Goal: Task Accomplishment & Management: Manage account settings

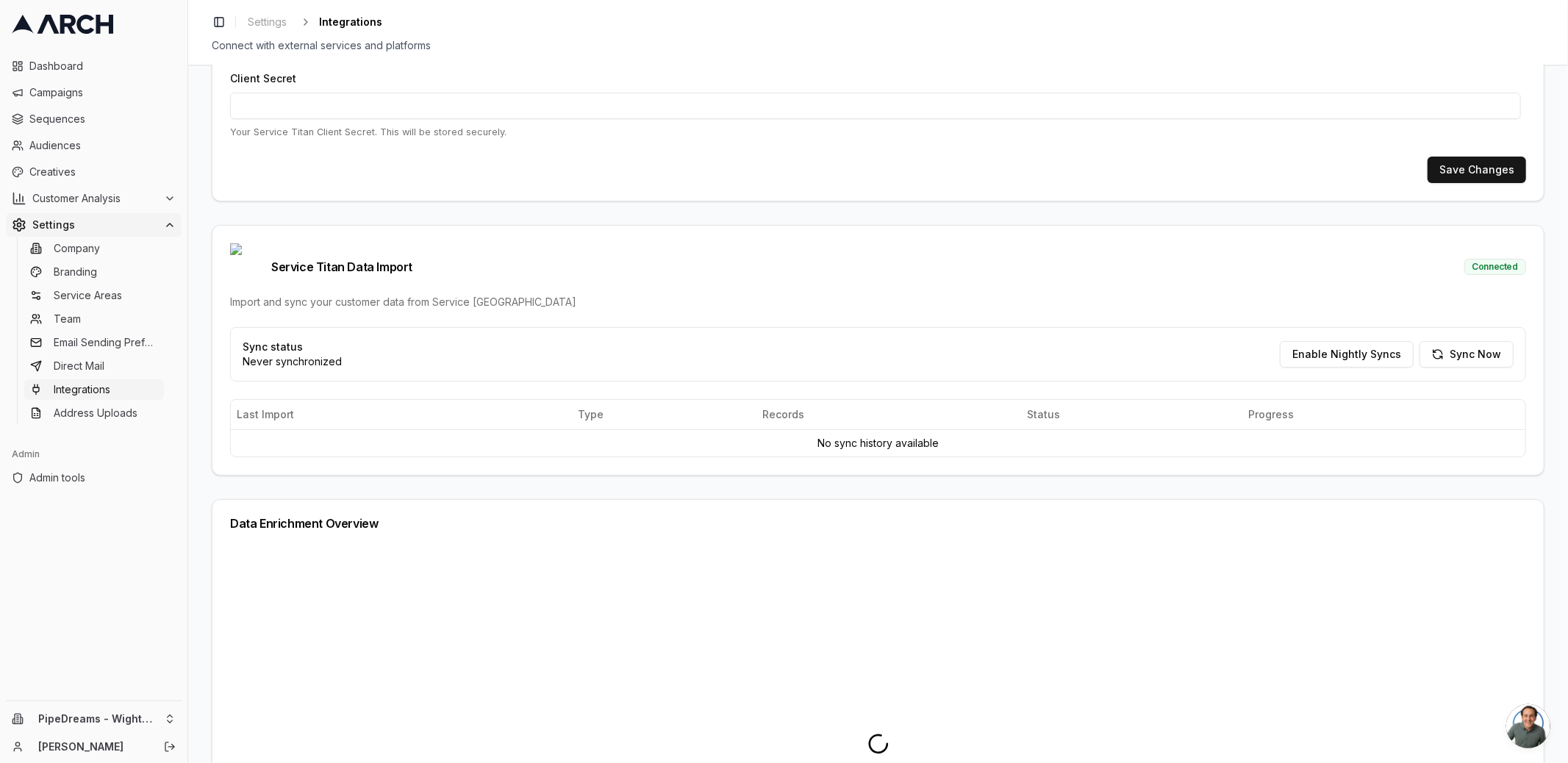
scroll to position [196, 0]
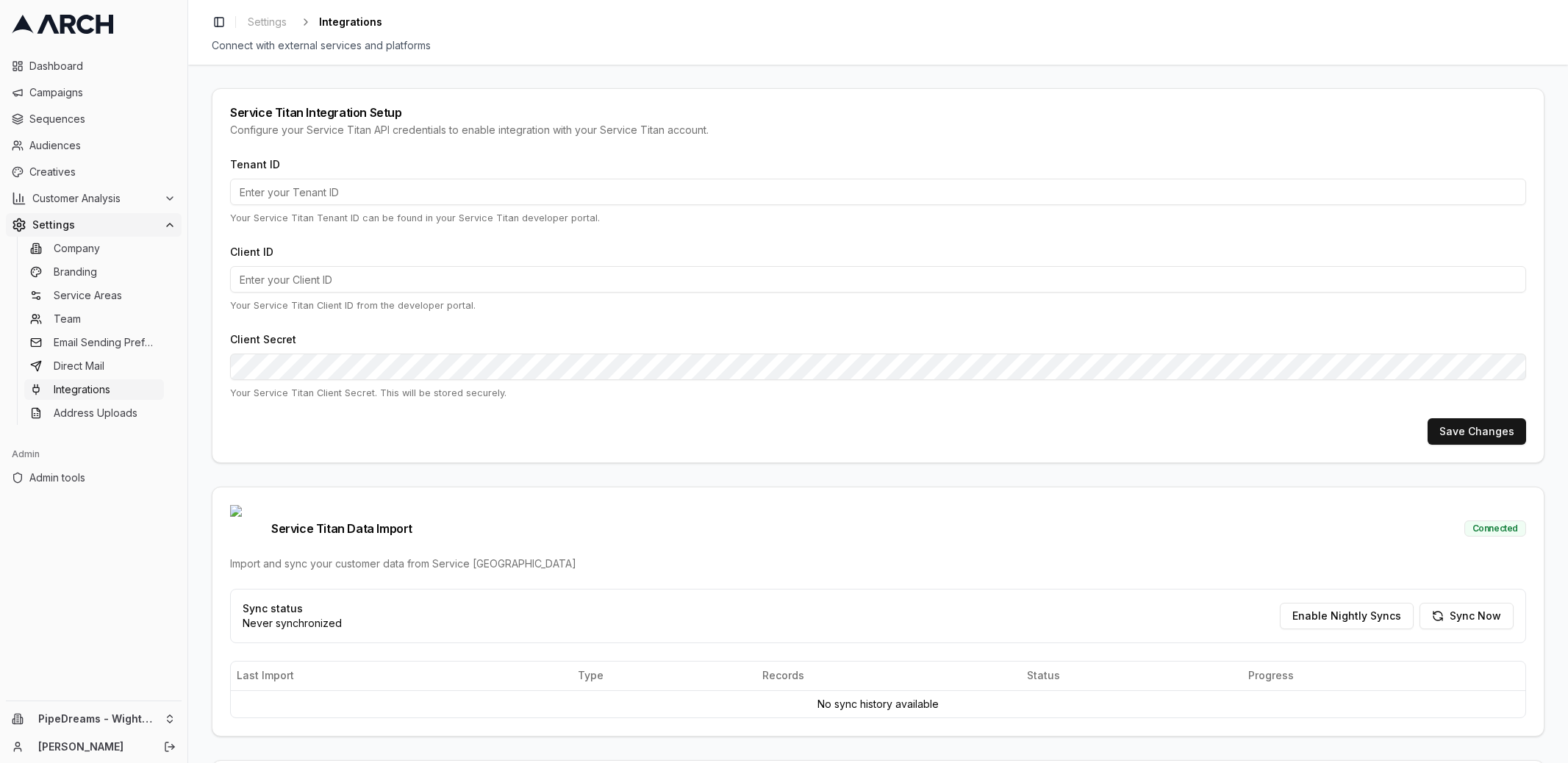
type input "1032053284"
type input "cid.ghiig6oqnralukes2vmekw32u"
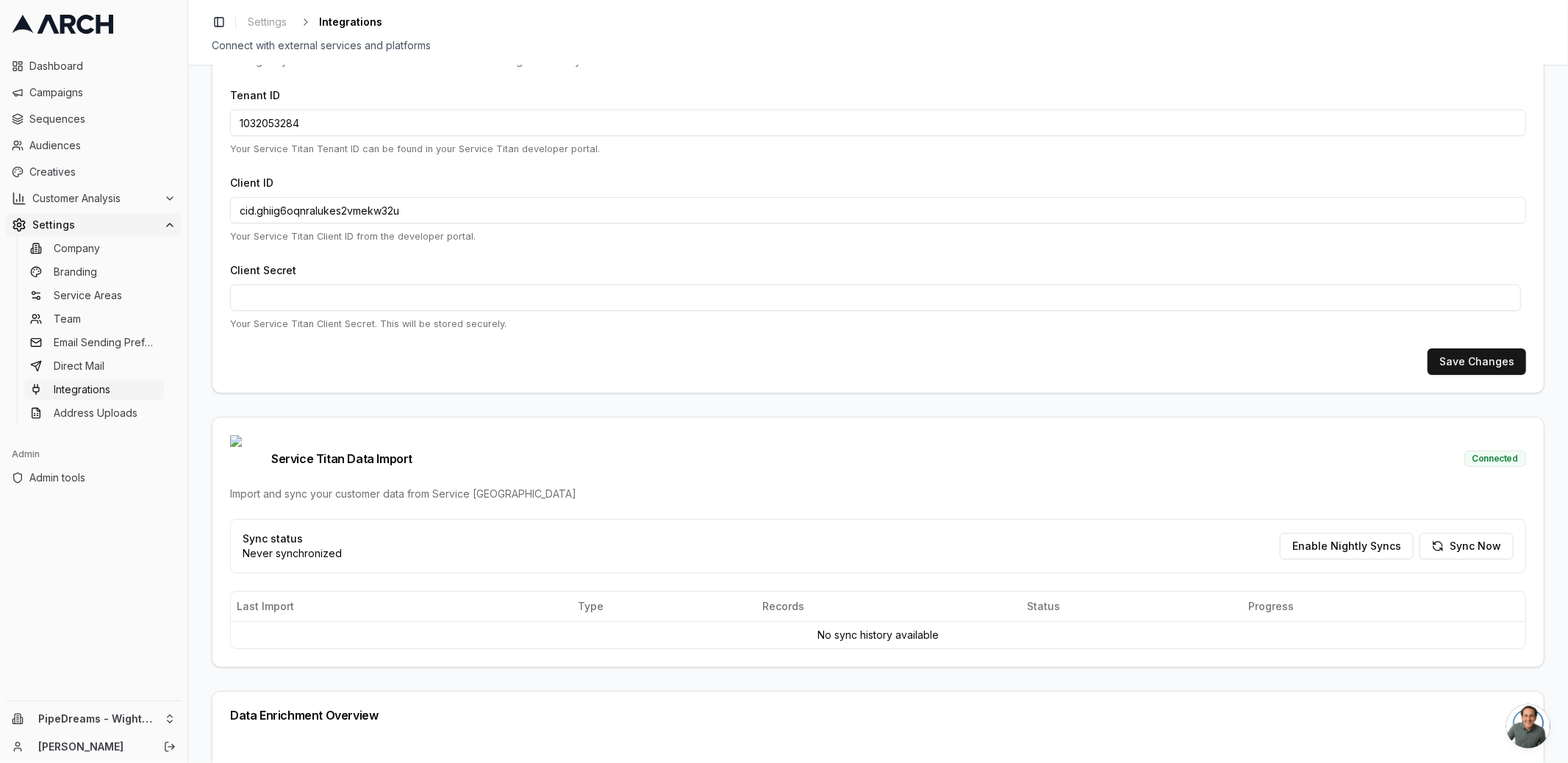
scroll to position [43, 0]
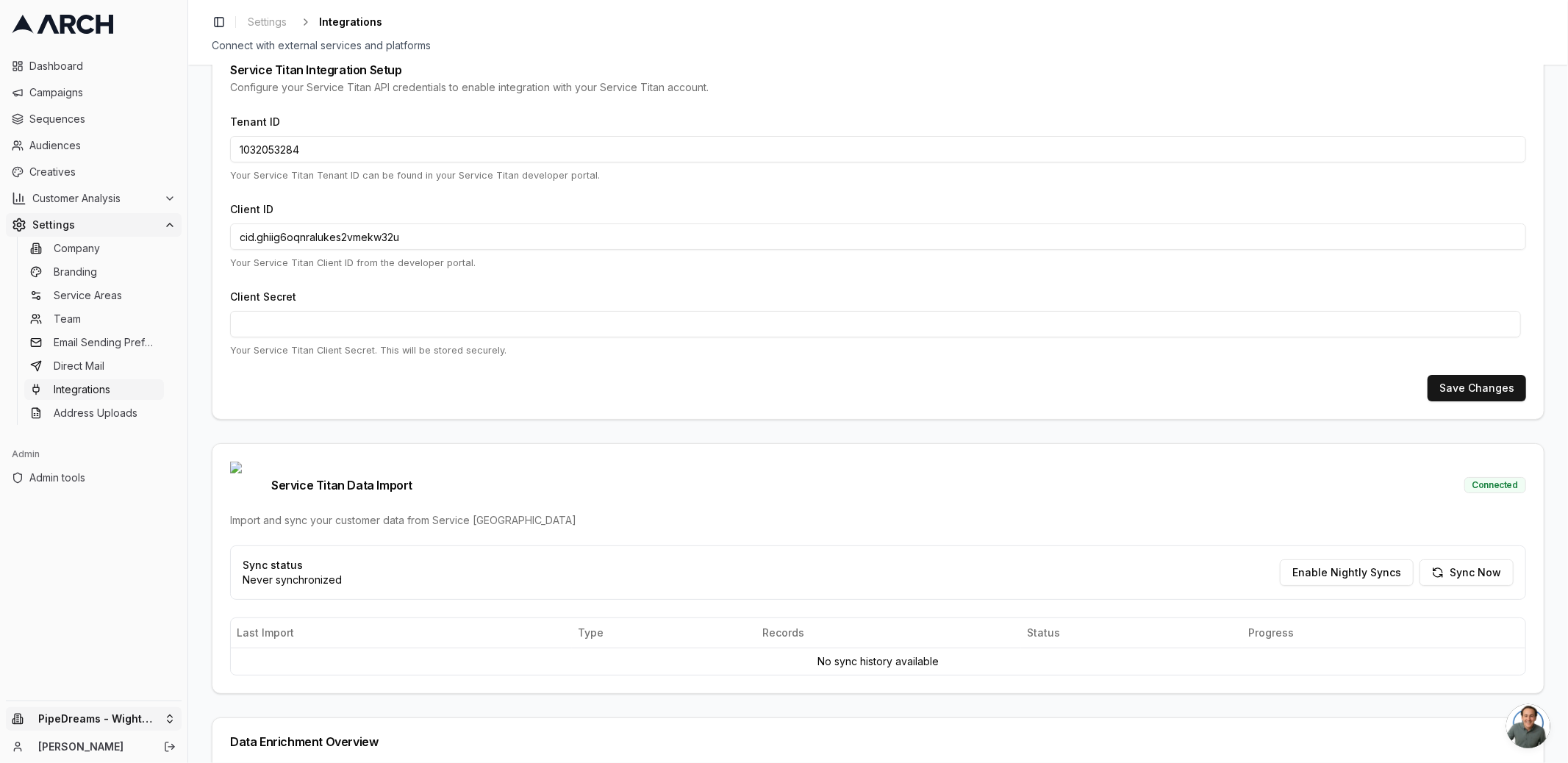
click at [177, 707] on html "Dashboard Campaigns Sequences Audiences Creatives Customer Analysis Settings Co…" at bounding box center [784, 381] width 1568 height 763
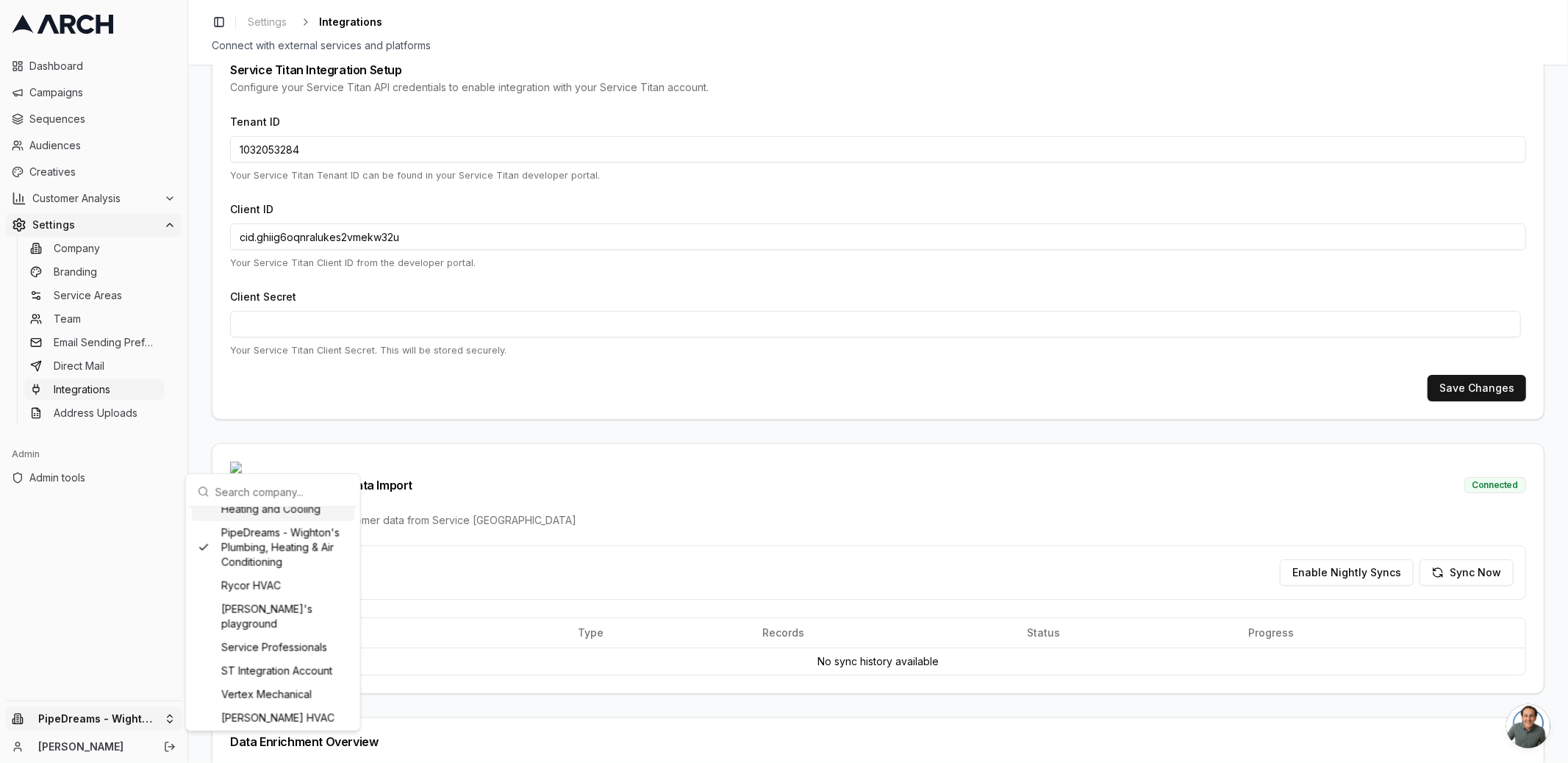
scroll to position [1631, 0]
click at [266, 523] on div "PipeDreams - Perry Heating and Cooling" at bounding box center [273, 504] width 162 height 38
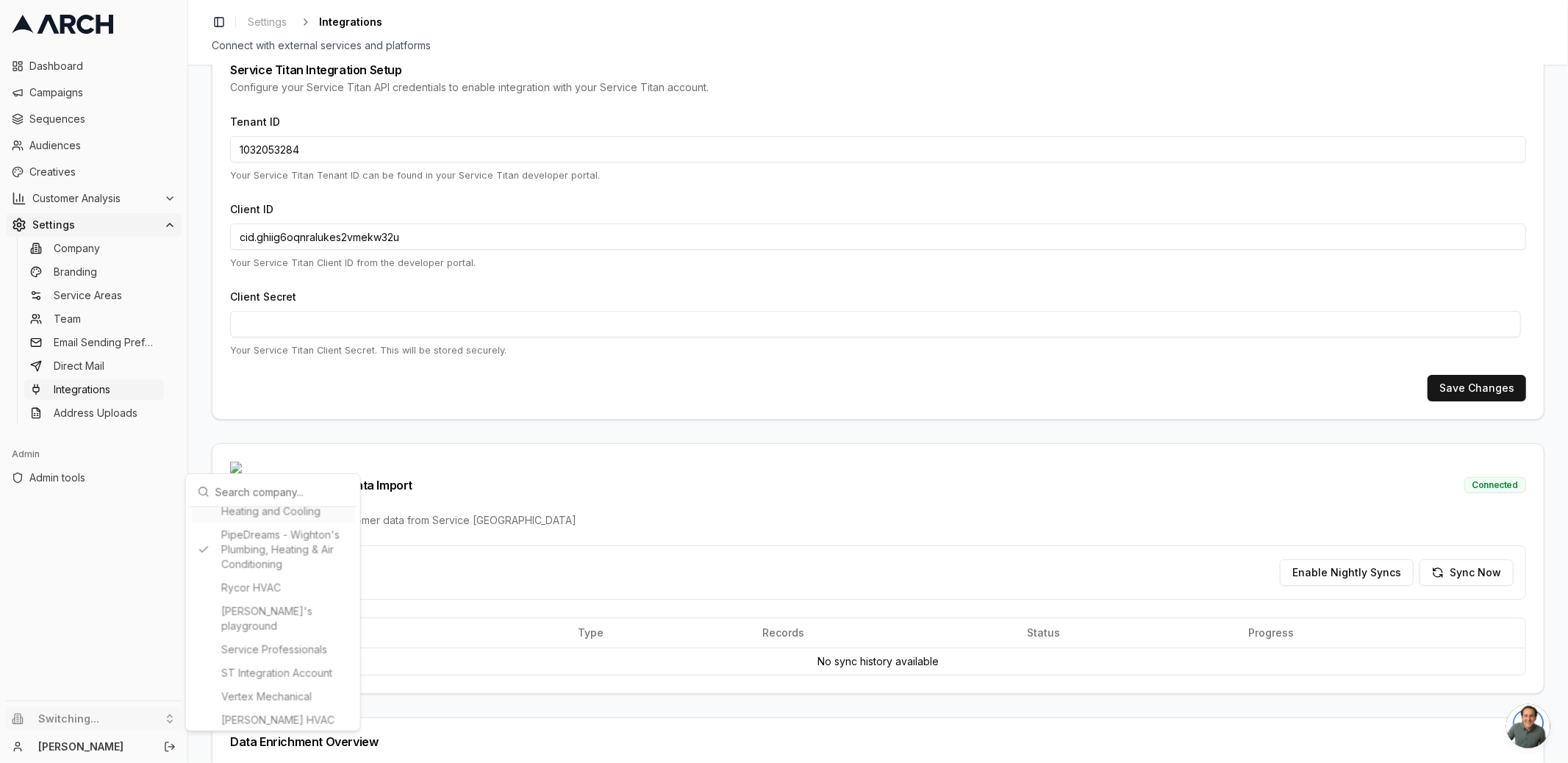
type input "867276067"
type input "cid.z2pp5ihthsbi9x27euzewserd"
click at [204, 386] on html "Dashboard Campaigns Sequences Audiences Creatives Customer Analysis Settings Co…" at bounding box center [784, 381] width 1568 height 763
